Goal: Information Seeking & Learning: Find specific fact

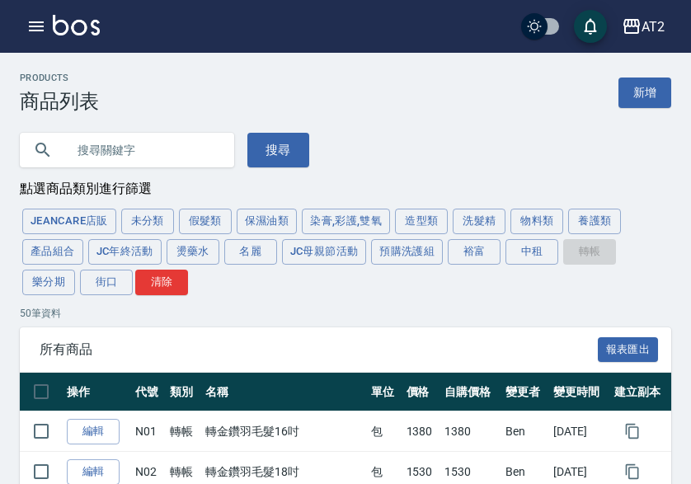
scroll to position [907, 0]
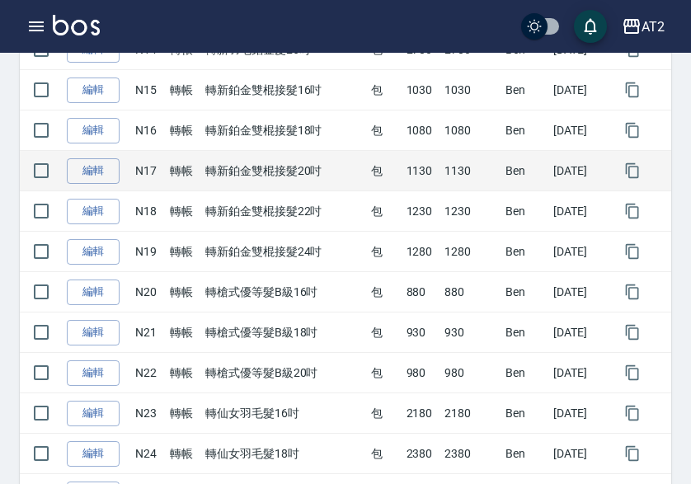
drag, startPoint x: 428, startPoint y: 180, endPoint x: 417, endPoint y: 175, distance: 11.8
click at [428, 179] on td "1130" at bounding box center [421, 171] width 39 height 40
drag, startPoint x: 395, startPoint y: 173, endPoint x: 424, endPoint y: 174, distance: 28.9
click at [424, 174] on td "1130" at bounding box center [421, 171] width 39 height 40
copy td "1130"
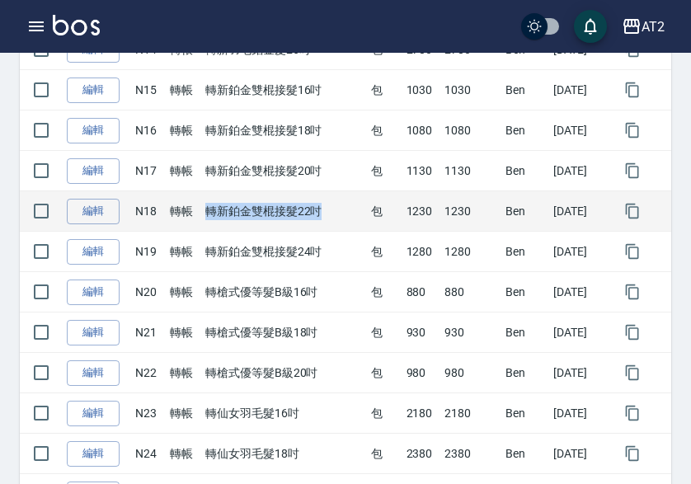
drag, startPoint x: 203, startPoint y: 216, endPoint x: 323, endPoint y: 216, distance: 120.3
click at [323, 216] on td "轉新鉑金雙棍接髮22吋" at bounding box center [284, 211] width 166 height 40
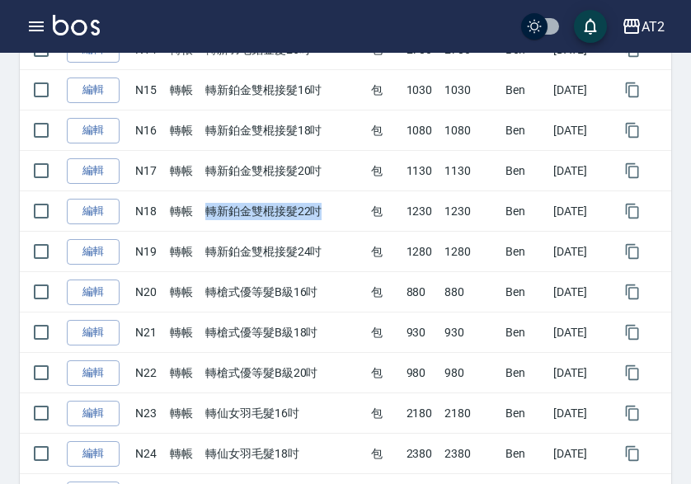
copy td "轉新鉑金雙棍接髮22吋"
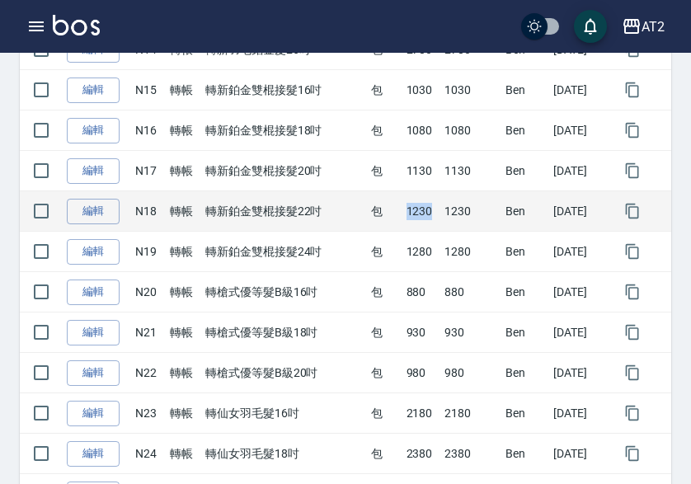
drag, startPoint x: 395, startPoint y: 211, endPoint x: 421, endPoint y: 213, distance: 26.4
click at [422, 213] on td "1230" at bounding box center [421, 211] width 39 height 40
copy td "1230"
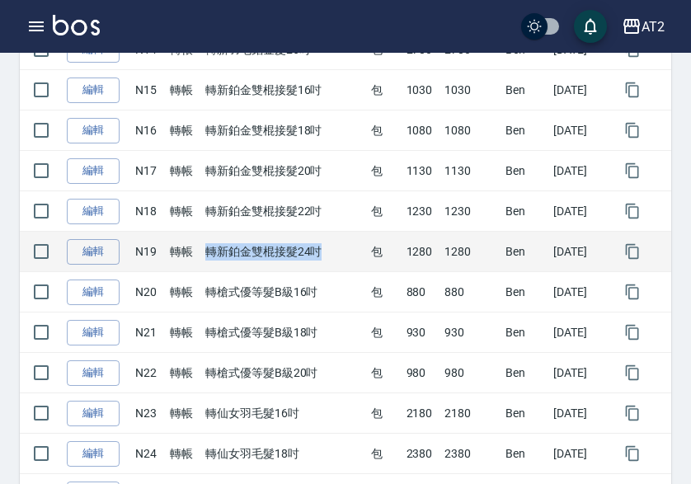
drag, startPoint x: 199, startPoint y: 255, endPoint x: 326, endPoint y: 261, distance: 127.1
click at [326, 261] on td "轉新鉑金雙棍接髮24吋" at bounding box center [284, 252] width 166 height 40
copy td "轉新鉑金雙棍接髮24吋"
drag, startPoint x: 399, startPoint y: 258, endPoint x: 433, endPoint y: 258, distance: 33.8
click at [433, 258] on tr "編輯 N19 轉帳 轉新鉑金雙棍接髮24吋 包 1280 1280 [PERSON_NAME] [DATE]" at bounding box center [345, 252] width 651 height 40
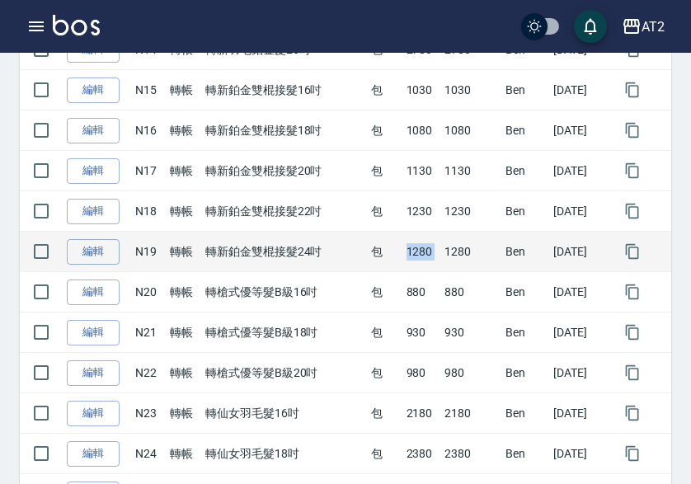
copy td "1280"
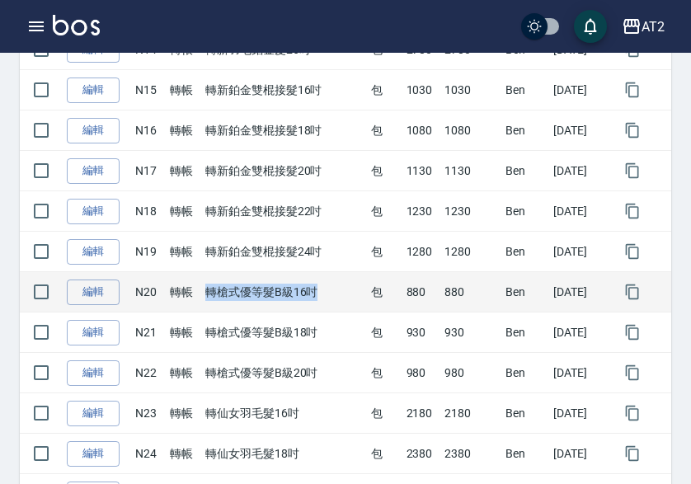
drag, startPoint x: 203, startPoint y: 297, endPoint x: 316, endPoint y: 299, distance: 113.0
click at [316, 299] on td "轉槍式優等髮B級16吋" at bounding box center [284, 292] width 166 height 40
copy td "轉槍式優等髮B級16吋"
drag, startPoint x: 396, startPoint y: 295, endPoint x: 420, endPoint y: 293, distance: 24.0
click at [427, 293] on td "880" at bounding box center [421, 292] width 39 height 40
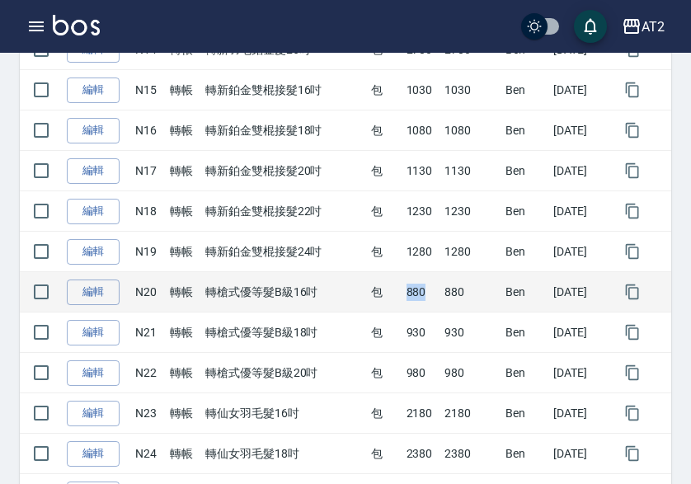
copy td "880"
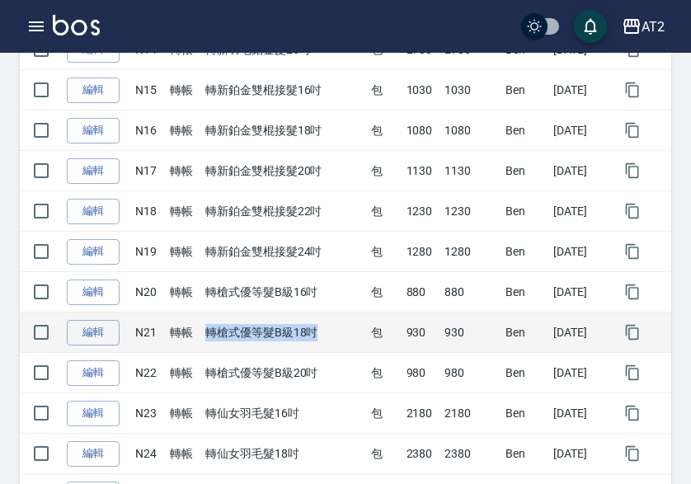
drag, startPoint x: 201, startPoint y: 335, endPoint x: 312, endPoint y: 337, distance: 111.3
click at [312, 337] on td "轉槍式優等髮B級18吋" at bounding box center [284, 332] width 166 height 40
copy td "轉槍式優等髮B級18吋"
drag, startPoint x: 391, startPoint y: 335, endPoint x: 408, endPoint y: 334, distance: 17.4
click at [406, 334] on tr "編輯 N21 轉帳 轉槍式優等髮B級18吋 包 930 930 [PERSON_NAME] [DATE]" at bounding box center [345, 332] width 651 height 40
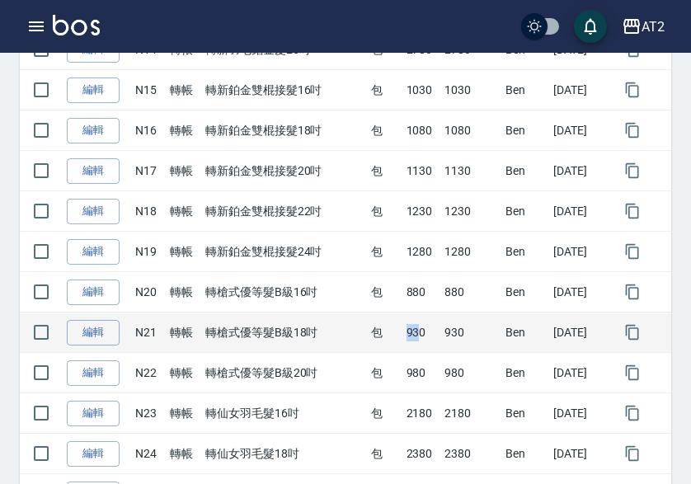
click at [402, 329] on td "930" at bounding box center [421, 332] width 39 height 40
drag, startPoint x: 400, startPoint y: 335, endPoint x: 414, endPoint y: 337, distance: 14.2
click at [414, 337] on td "930" at bounding box center [421, 332] width 39 height 40
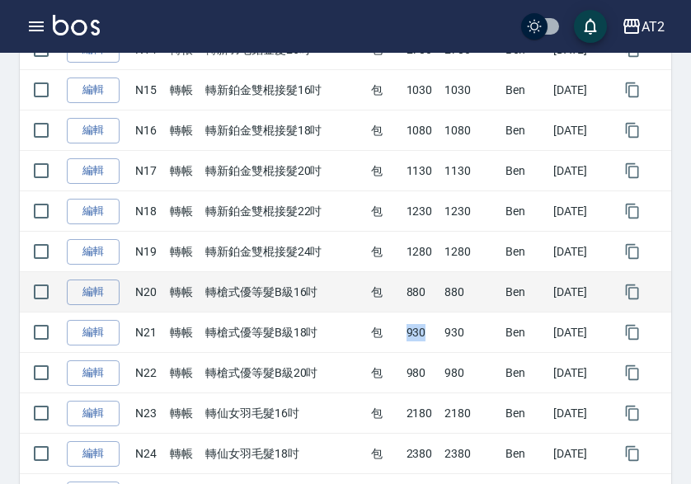
copy td "930"
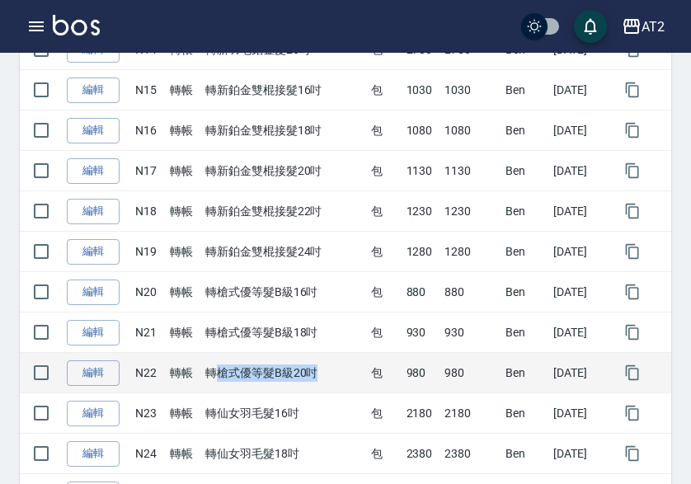
drag, startPoint x: 210, startPoint y: 371, endPoint x: 327, endPoint y: 371, distance: 117.0
click at [327, 371] on td "轉槍式優等髮B級20吋" at bounding box center [284, 373] width 166 height 40
drag, startPoint x: 203, startPoint y: 375, endPoint x: 331, endPoint y: 377, distance: 127.8
click at [332, 378] on td "轉槍式優等髮B級20吋" at bounding box center [284, 373] width 166 height 40
copy td "轉槍式優等髮B級20吋"
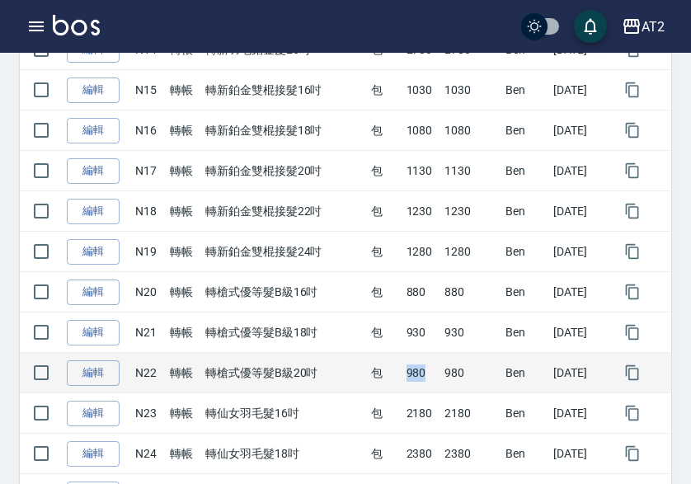
drag, startPoint x: 396, startPoint y: 379, endPoint x: 433, endPoint y: 380, distance: 37.1
click at [423, 379] on td "980" at bounding box center [421, 373] width 39 height 40
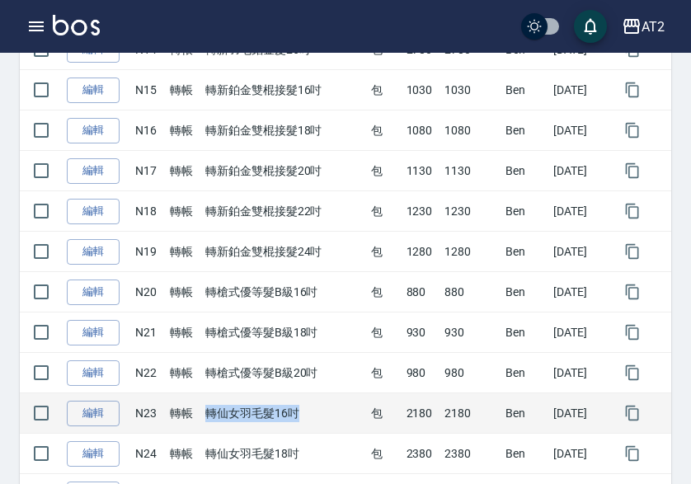
drag, startPoint x: 205, startPoint y: 415, endPoint x: 321, endPoint y: 416, distance: 115.4
click at [321, 416] on td "轉仙女羽毛髮16吋" at bounding box center [284, 413] width 166 height 40
drag, startPoint x: 396, startPoint y: 418, endPoint x: 434, endPoint y: 418, distance: 37.9
click at [434, 418] on tr "編輯 N23 轉帳 轉仙女羽毛髮16吋 包 2180 2180 [PERSON_NAME] [DATE]" at bounding box center [345, 413] width 651 height 40
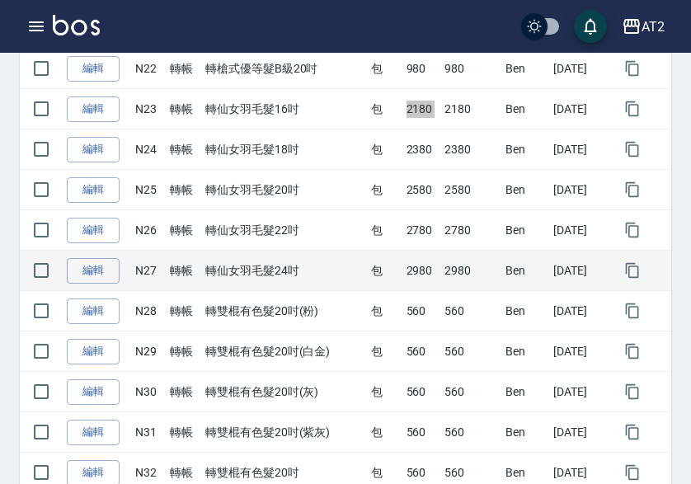
scroll to position [1236, 0]
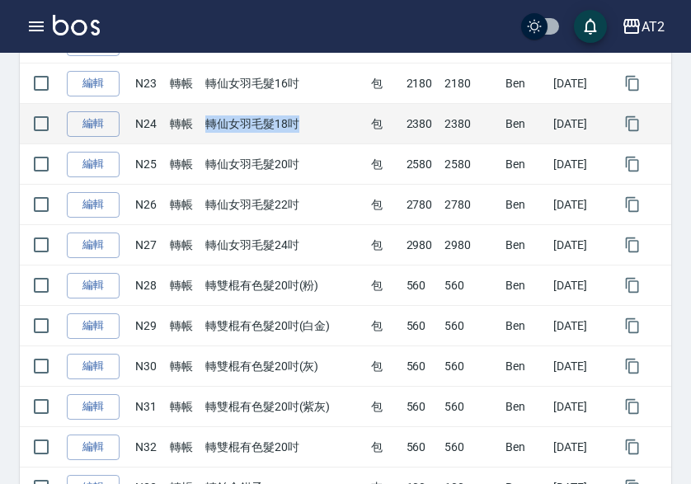
drag, startPoint x: 202, startPoint y: 124, endPoint x: 317, endPoint y: 125, distance: 115.4
click at [317, 125] on td "轉仙女羽毛髮18吋" at bounding box center [284, 124] width 166 height 40
click at [402, 117] on td "2380" at bounding box center [421, 124] width 39 height 40
click at [420, 121] on td "2380" at bounding box center [421, 124] width 39 height 40
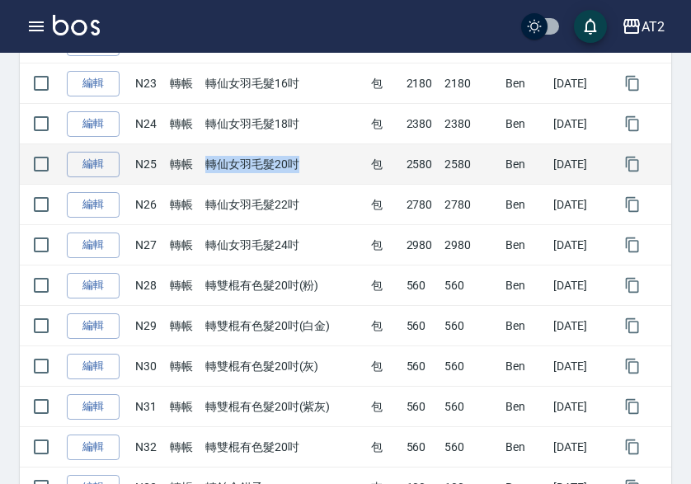
drag, startPoint x: 303, startPoint y: 169, endPoint x: 321, endPoint y: 169, distance: 19.0
click at [318, 169] on td "轉仙女羽毛髮20吋" at bounding box center [284, 164] width 166 height 40
drag, startPoint x: 395, startPoint y: 174, endPoint x: 429, endPoint y: 173, distance: 34.6
click at [429, 173] on tr "編輯 N25 轉帳 轉仙女羽毛髮20吋 包 2580 2580 [PERSON_NAME] [DATE]" at bounding box center [345, 164] width 651 height 40
click at [291, 177] on td "轉仙女羽毛髮20吋" at bounding box center [284, 164] width 166 height 40
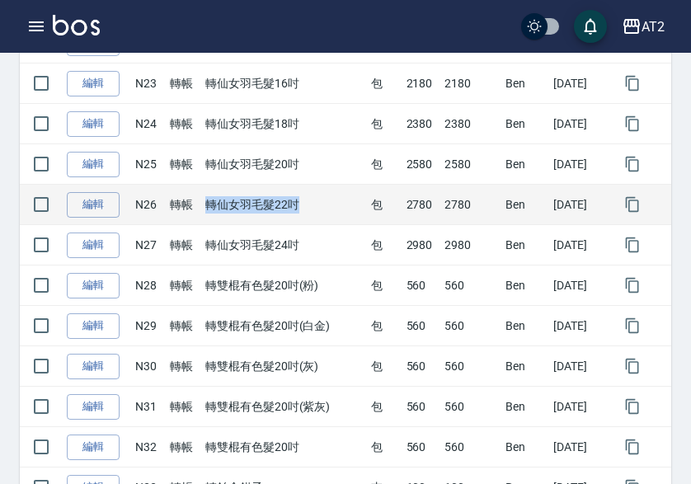
drag, startPoint x: 202, startPoint y: 206, endPoint x: 309, endPoint y: 204, distance: 107.2
click at [309, 205] on td "轉仙女羽毛髮22吋" at bounding box center [284, 205] width 166 height 40
click at [427, 211] on tr "編輯 N26 轉帳 轉仙女羽毛髮22吋 包 2780 2780 [PERSON_NAME] [DATE]" at bounding box center [345, 205] width 651 height 40
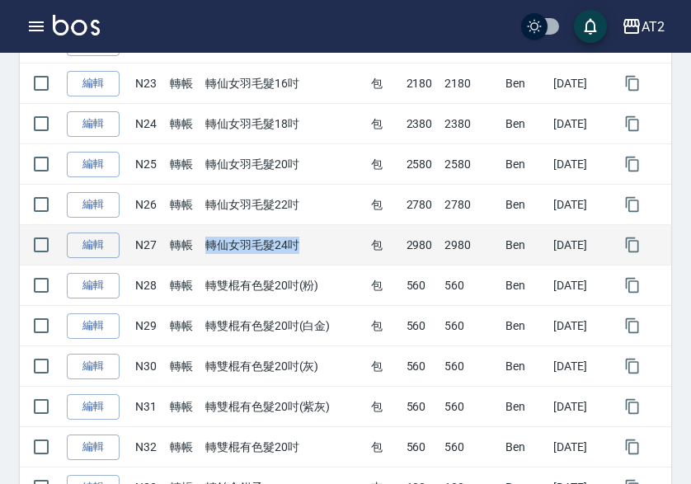
drag, startPoint x: 205, startPoint y: 248, endPoint x: 297, endPoint y: 248, distance: 91.5
click at [297, 248] on td "轉仙女羽毛髮24吋" at bounding box center [284, 245] width 166 height 40
drag, startPoint x: 392, startPoint y: 250, endPoint x: 417, endPoint y: 250, distance: 25.6
click at [417, 250] on tr "編輯 N27 轉帳 轉仙女羽毛髮24吋 包 2980 2980 [PERSON_NAME] [DATE]" at bounding box center [345, 245] width 651 height 40
click at [411, 251] on td "2980" at bounding box center [421, 245] width 39 height 40
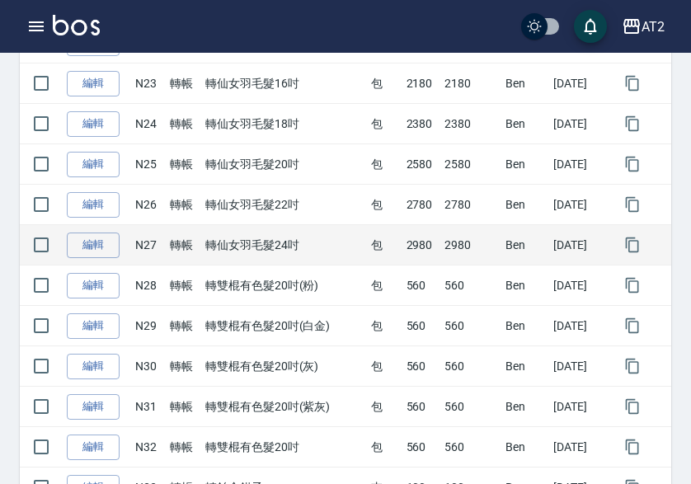
click at [402, 250] on td "2980" at bounding box center [421, 245] width 39 height 40
click at [399, 250] on tr "編輯 N27 轉帳 轉仙女羽毛髮24吋 包 2980 2980 [PERSON_NAME] [DATE]" at bounding box center [345, 245] width 651 height 40
click at [402, 250] on td "2980" at bounding box center [421, 245] width 39 height 40
drag, startPoint x: 398, startPoint y: 250, endPoint x: 427, endPoint y: 248, distance: 28.9
click at [427, 248] on td "2980" at bounding box center [421, 245] width 39 height 40
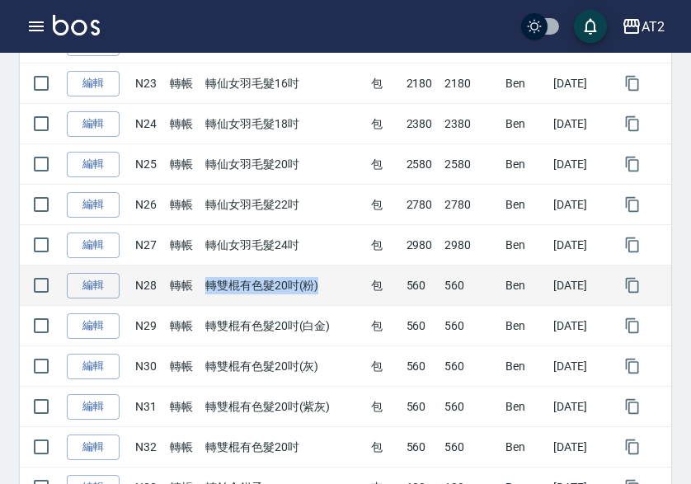
drag, startPoint x: 198, startPoint y: 286, endPoint x: 348, endPoint y: 288, distance: 150.0
click at [348, 288] on td "轉雙棍有色髮20吋(粉)" at bounding box center [284, 285] width 166 height 40
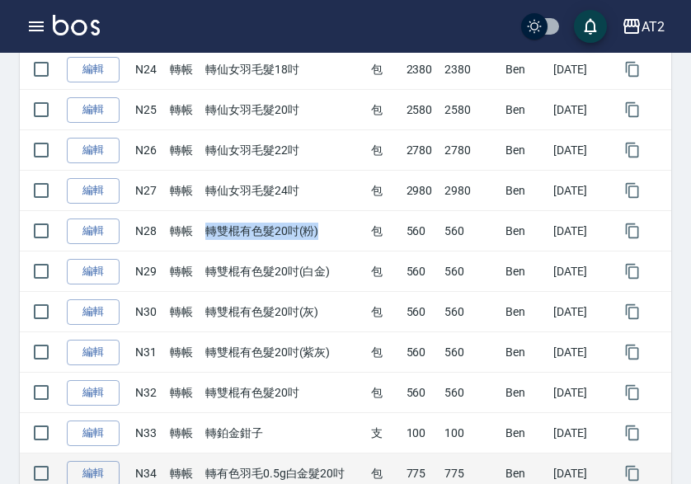
scroll to position [1319, 0]
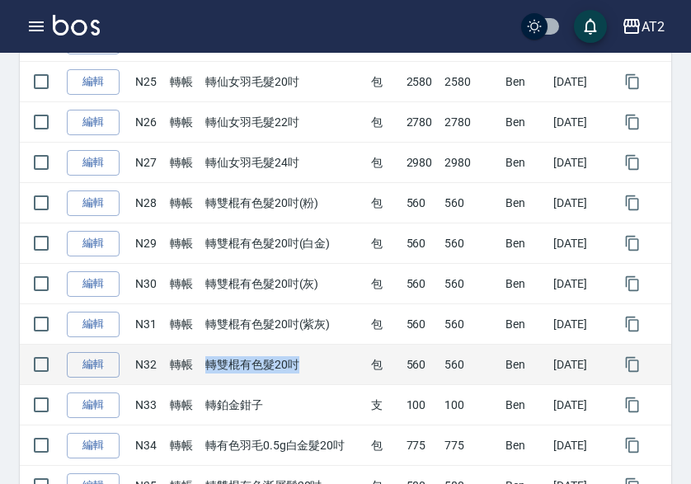
drag, startPoint x: 266, startPoint y: 364, endPoint x: 307, endPoint y: 368, distance: 41.3
click at [307, 368] on td "轉雙棍有色髮20吋" at bounding box center [284, 365] width 166 height 40
drag, startPoint x: 406, startPoint y: 363, endPoint x: 453, endPoint y: 368, distance: 46.5
click at [421, 363] on td "560" at bounding box center [421, 365] width 39 height 40
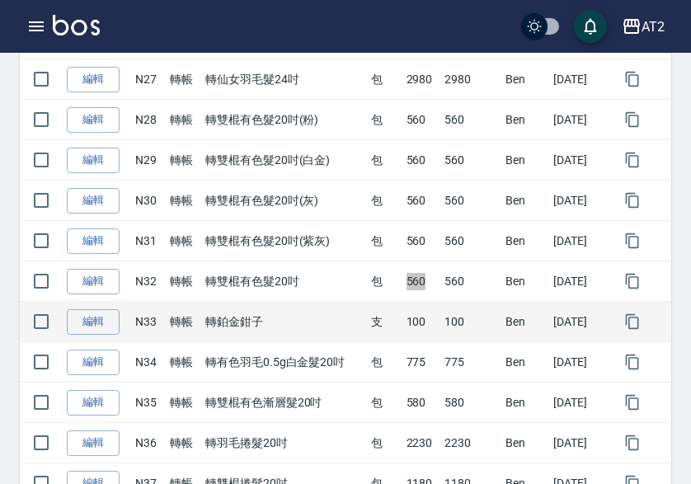
scroll to position [1484, 0]
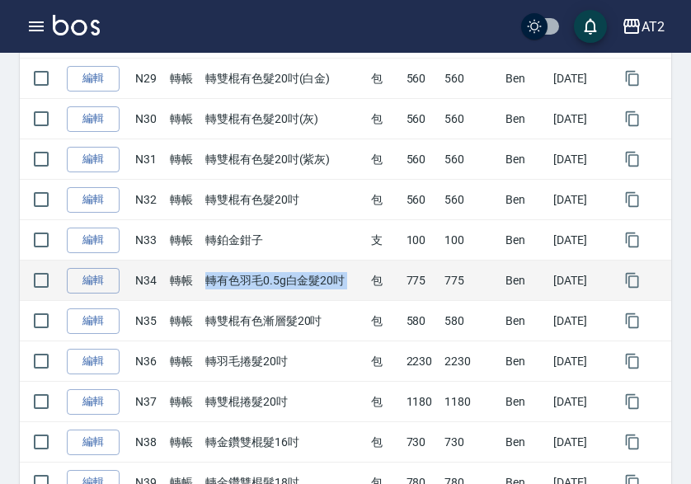
drag, startPoint x: 203, startPoint y: 279, endPoint x: 362, endPoint y: 279, distance: 159.1
click at [362, 279] on tr "編輯 N34 轉帳 轉有色羽毛0.5g白金髮20吋 包 775 775 [PERSON_NAME] [DATE]" at bounding box center [345, 280] width 651 height 40
drag, startPoint x: 395, startPoint y: 279, endPoint x: 421, endPoint y: 278, distance: 26.4
click at [421, 278] on td "775" at bounding box center [421, 280] width 39 height 40
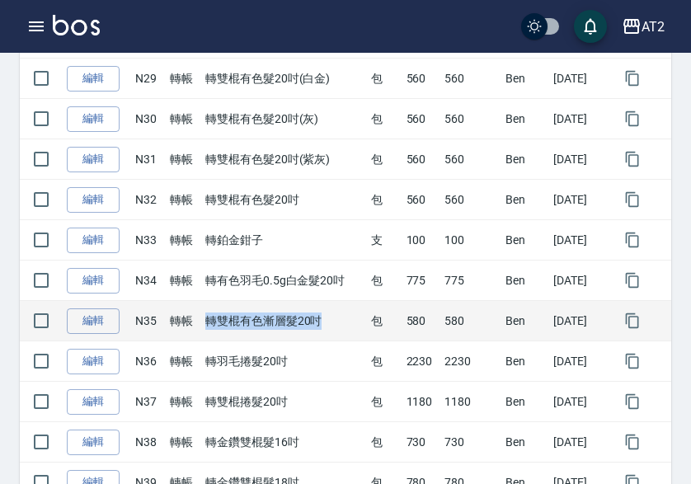
drag, startPoint x: 204, startPoint y: 325, endPoint x: 326, endPoint y: 325, distance: 122.0
click at [326, 325] on td "轉雙棍有色漸層髮20吋" at bounding box center [284, 321] width 166 height 40
drag, startPoint x: 395, startPoint y: 317, endPoint x: 417, endPoint y: 319, distance: 22.3
click at [417, 319] on tr "編輯 N35 轉帳 轉雙棍有色漸層髮20吋 包 580 580 [PERSON_NAME] [DATE]" at bounding box center [345, 321] width 651 height 40
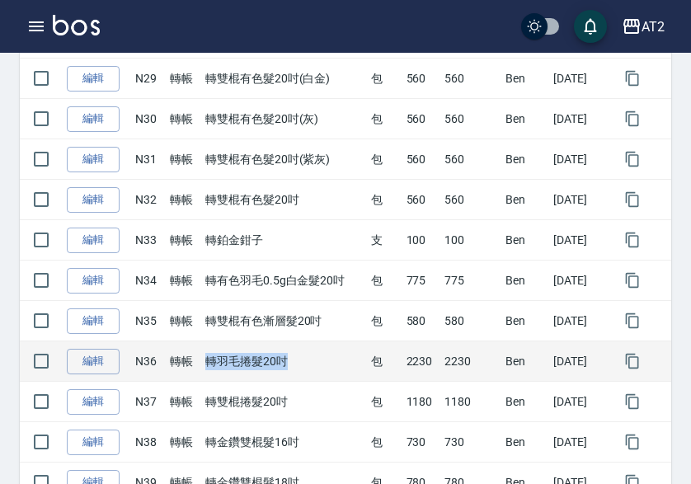
drag, startPoint x: 209, startPoint y: 366, endPoint x: 299, endPoint y: 366, distance: 90.7
click at [299, 366] on td "轉羽毛捲髮20吋" at bounding box center [284, 361] width 166 height 40
